Goal: Information Seeking & Learning: Learn about a topic

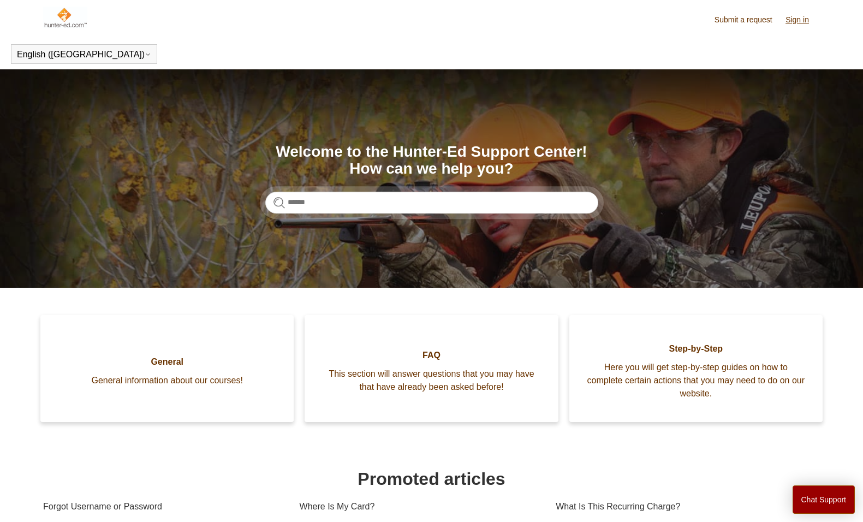
click at [799, 21] on link "Sign in" at bounding box center [802, 19] width 34 height 11
click at [801, 23] on link "Sign in" at bounding box center [802, 19] width 34 height 11
click at [807, 20] on span "[PERSON_NAME]" at bounding box center [775, 18] width 72 height 9
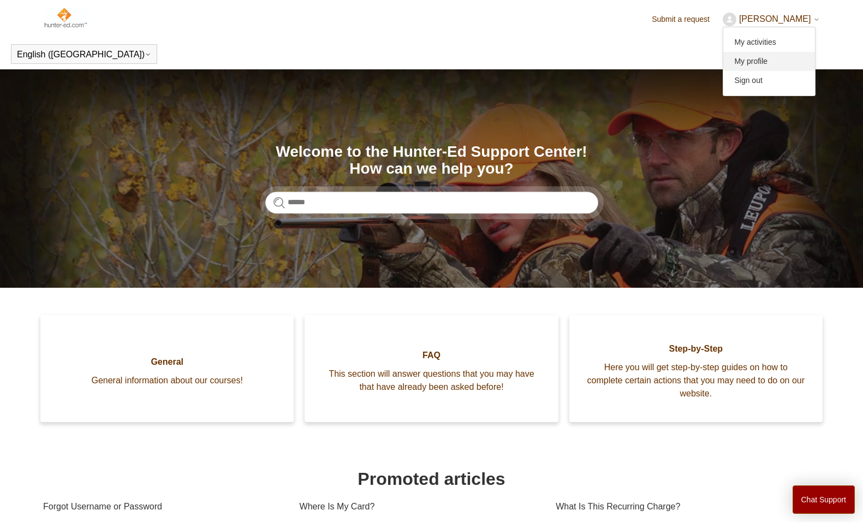
click at [765, 58] on link "My profile" at bounding box center [769, 61] width 92 height 19
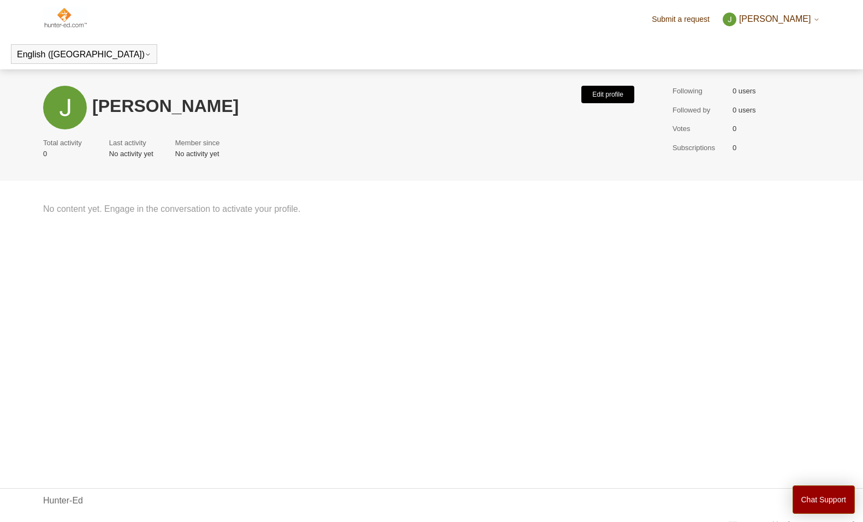
click at [605, 95] on button "Edit profile" at bounding box center [607, 94] width 53 height 17
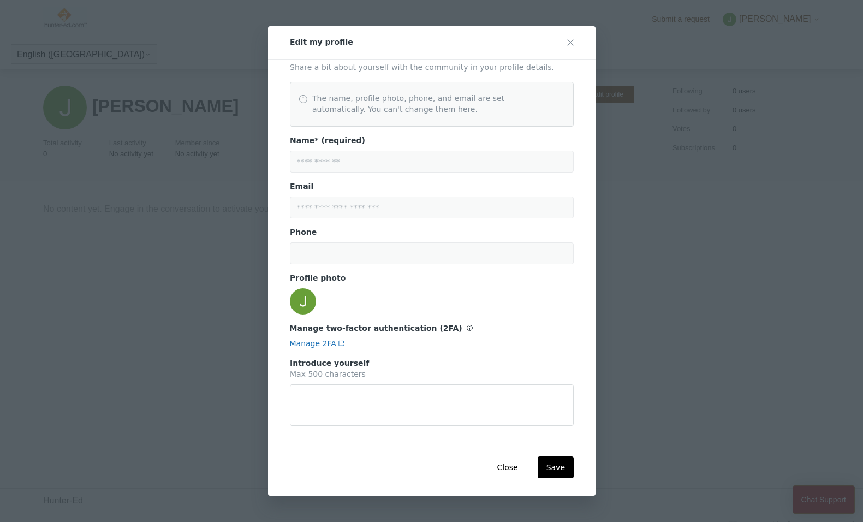
scroll to position [9, 0]
click at [509, 467] on button "Close" at bounding box center [507, 467] width 38 height 22
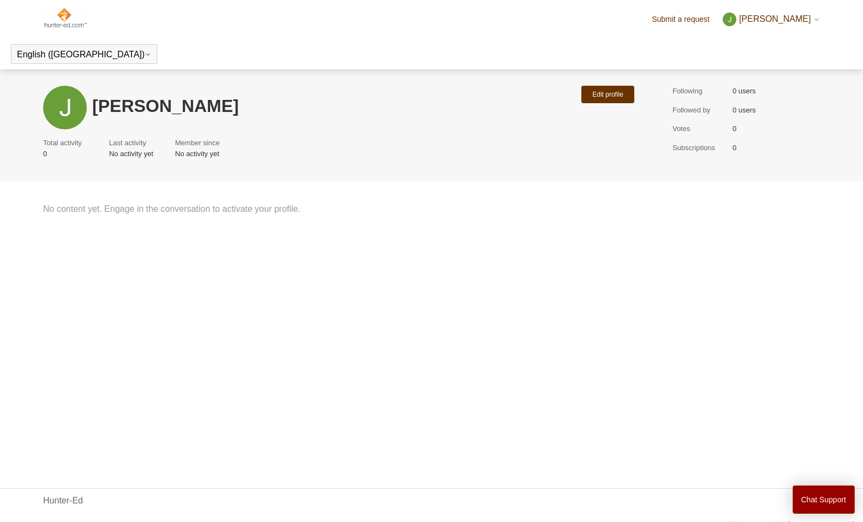
click at [793, 14] on span "[PERSON_NAME]" at bounding box center [775, 18] width 72 height 9
click at [764, 46] on link "My activities" at bounding box center [769, 42] width 92 height 19
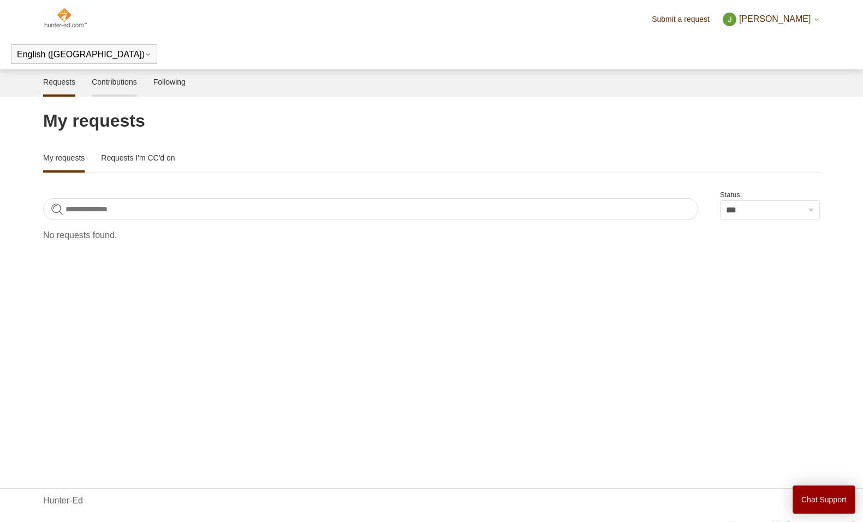
click at [111, 89] on link "Contributions" at bounding box center [114, 80] width 45 height 23
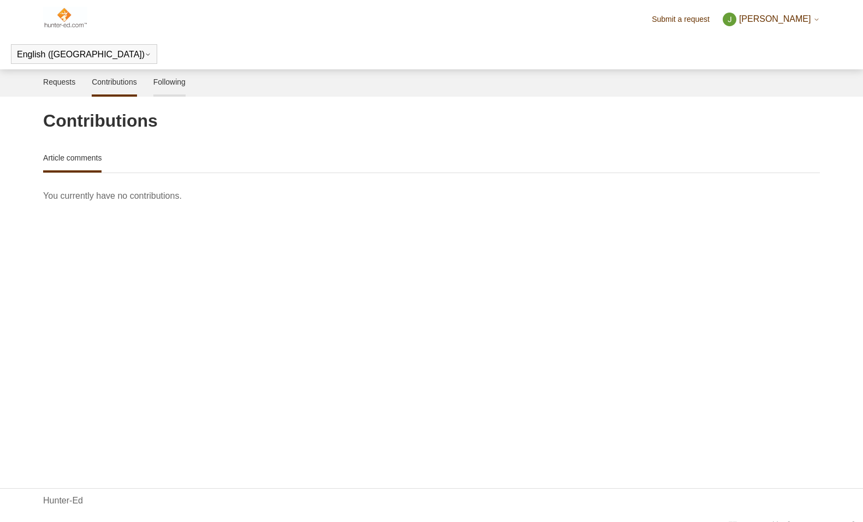
click at [172, 91] on link "Following" at bounding box center [169, 80] width 32 height 23
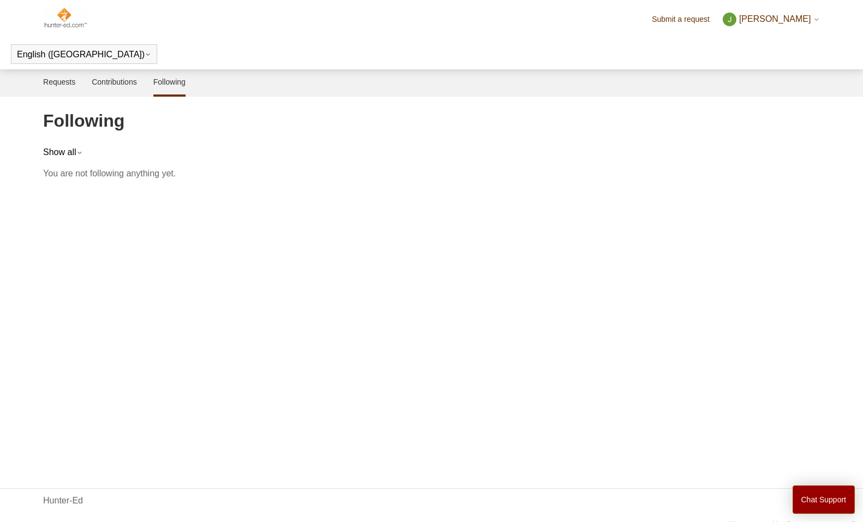
click at [54, 15] on img at bounding box center [65, 18] width 44 height 22
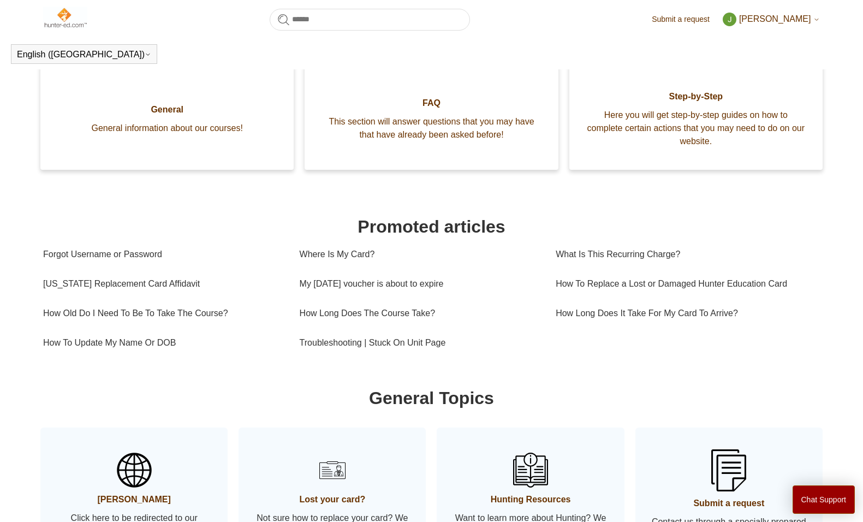
scroll to position [215, 0]
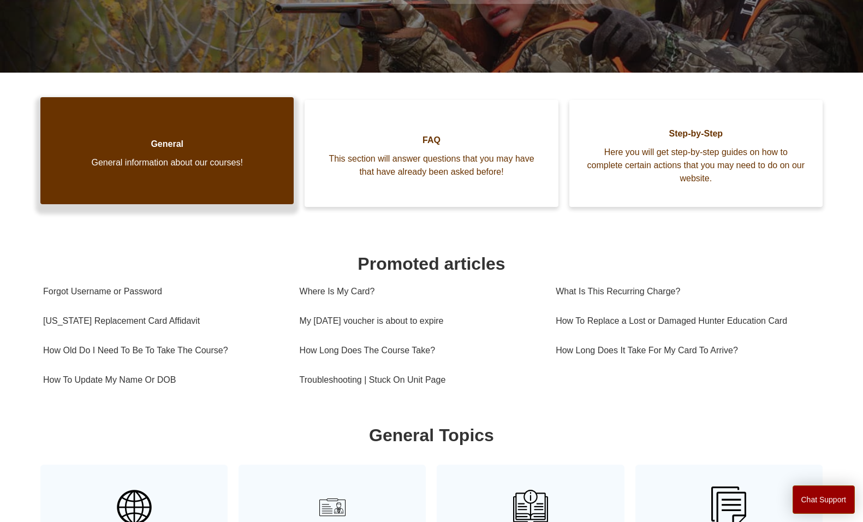
click at [225, 176] on link "General General information about our courses!" at bounding box center [166, 150] width 253 height 107
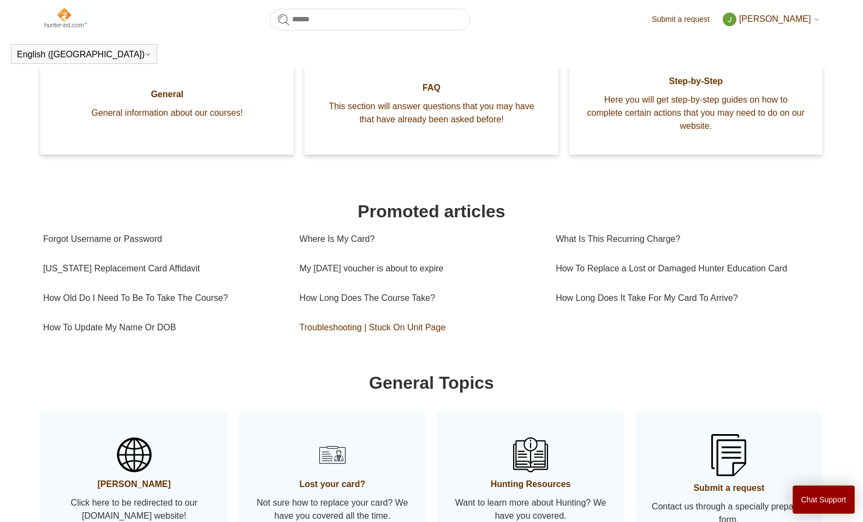
scroll to position [234, 0]
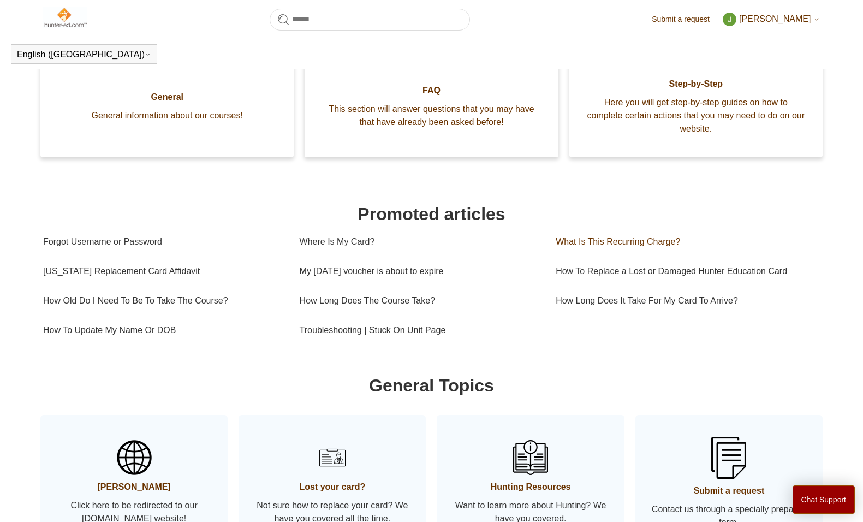
click at [581, 243] on link "What Is This Recurring Charge?" at bounding box center [684, 241] width 257 height 29
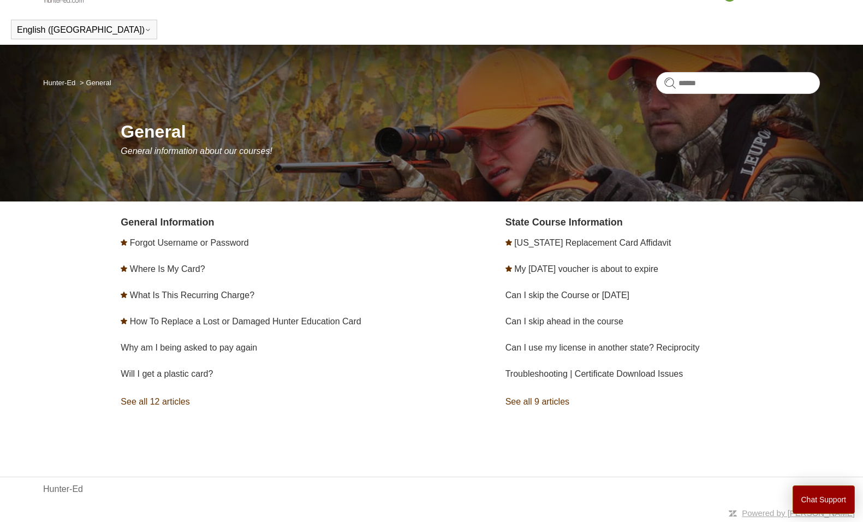
scroll to position [25, 0]
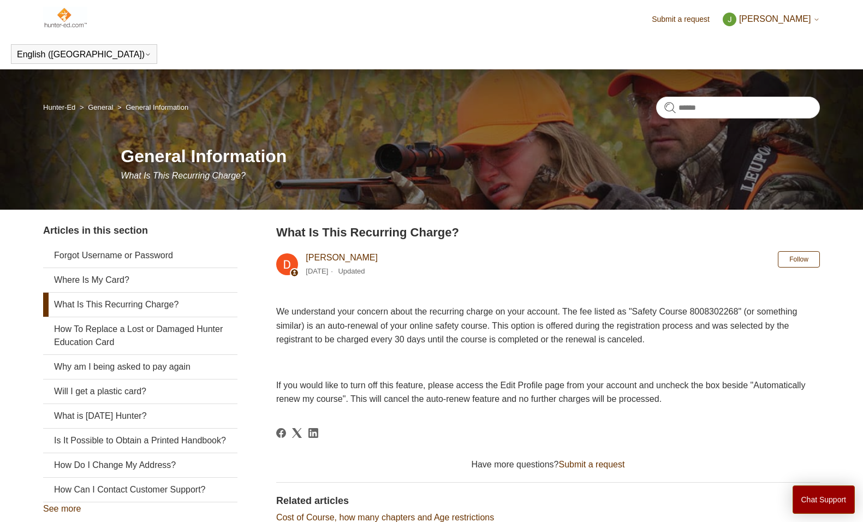
click at [776, 19] on span "[PERSON_NAME]" at bounding box center [775, 18] width 72 height 9
click at [647, 59] on header "English (US) Español Français" at bounding box center [431, 54] width 863 height 31
click at [772, 14] on span "[PERSON_NAME]" at bounding box center [775, 18] width 72 height 9
click at [769, 56] on link "My profile" at bounding box center [769, 61] width 92 height 19
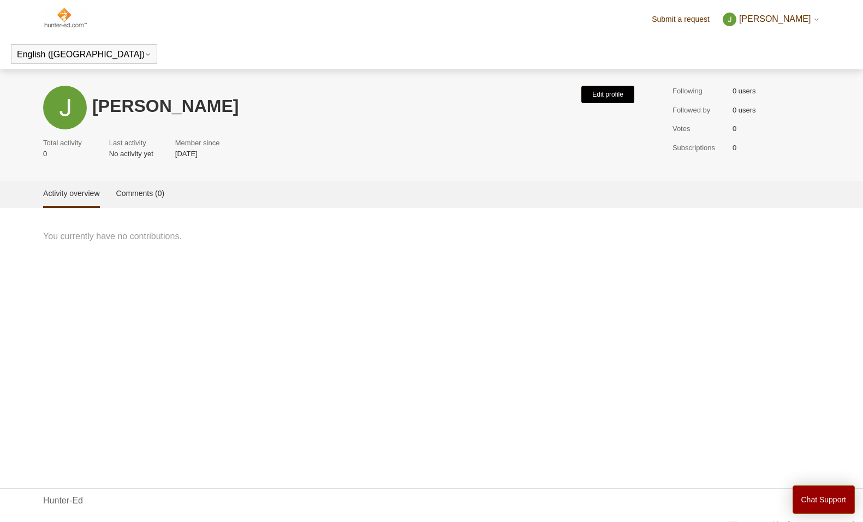
click at [592, 95] on button "Edit profile" at bounding box center [607, 94] width 53 height 17
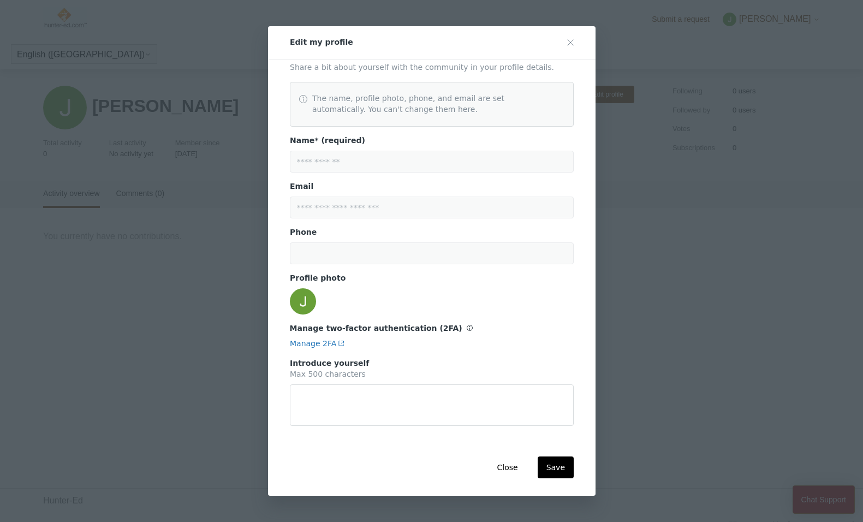
scroll to position [9, 0]
click at [572, 44] on icon "Close modal" at bounding box center [570, 42] width 9 height 9
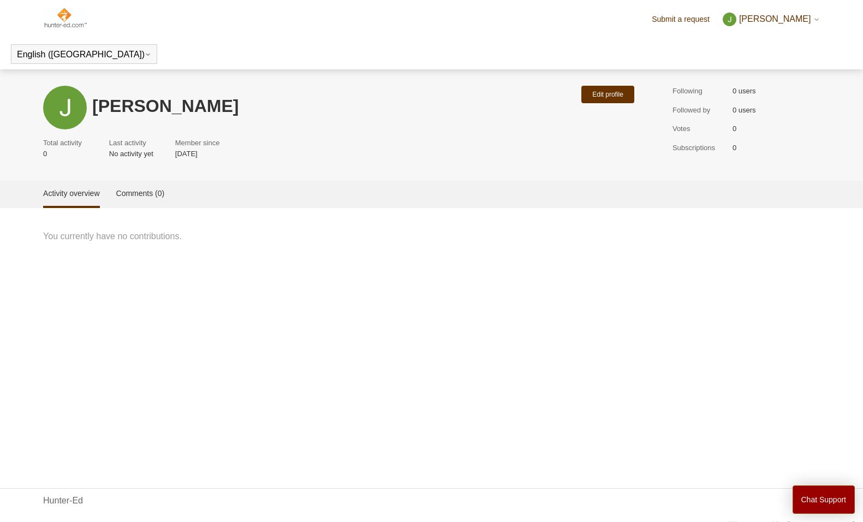
scroll to position [0, 0]
click at [816, 21] on icon at bounding box center [816, 19] width 7 height 7
click at [812, 497] on button "Chat Support" at bounding box center [824, 499] width 63 height 28
